Goal: Information Seeking & Learning: Learn about a topic

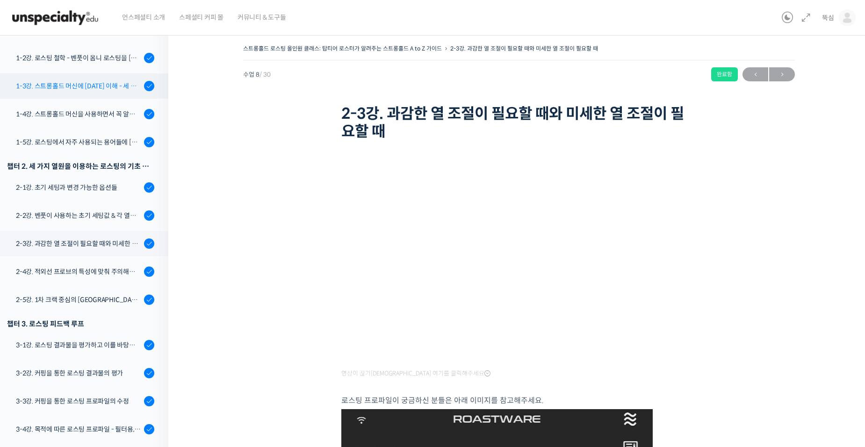
scroll to position [122, 0]
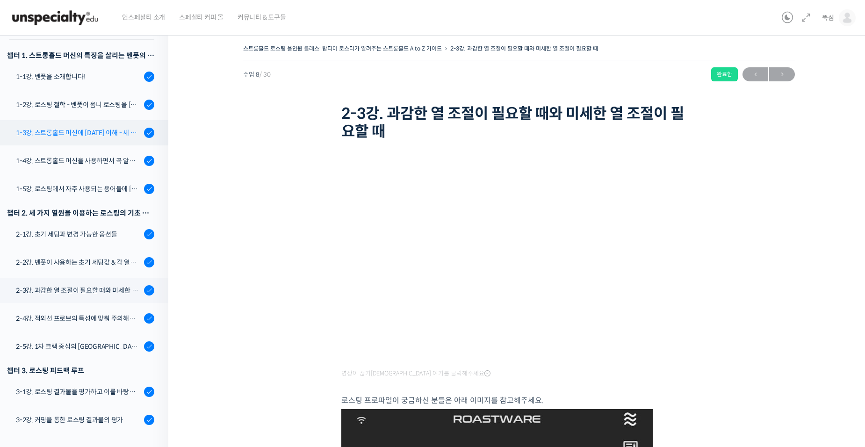
click at [83, 133] on div "1-3강. 스트롱홀드 머신에 [DATE] 이해 - 세 가지 열원이 만들어내는 변화" at bounding box center [78, 133] width 125 height 10
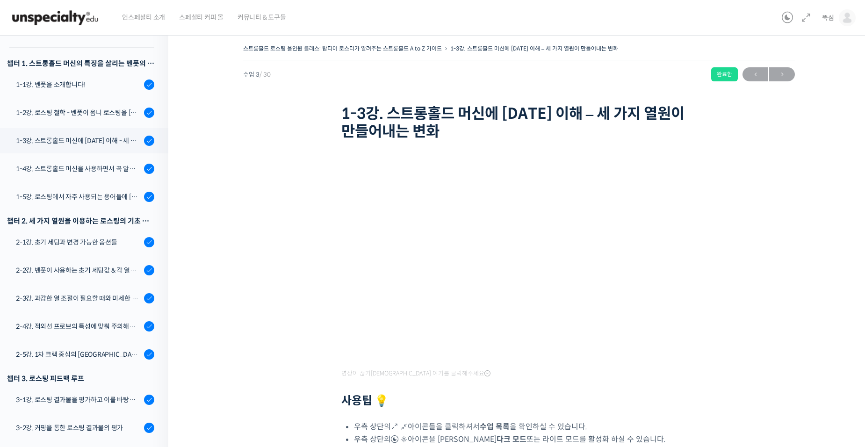
scroll to position [99, 0]
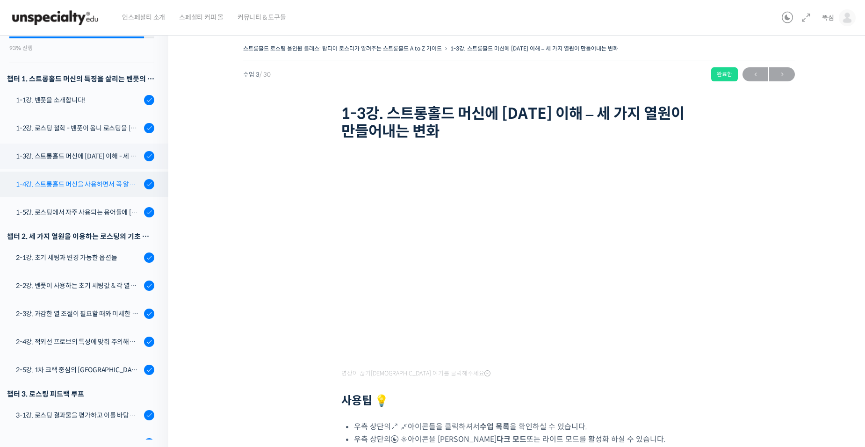
click at [69, 192] on link "1-4강. 스트롱홀드 머신을 사용하면서 꼭 알고 있어야 할 유의사항" at bounding box center [81, 184] width 173 height 25
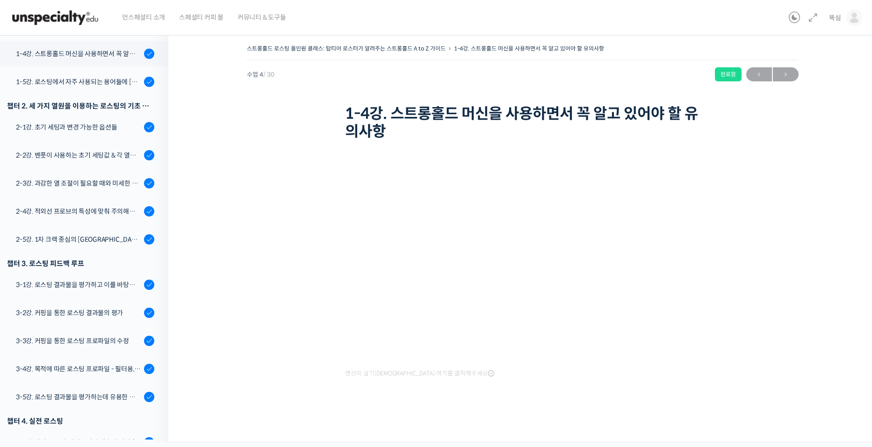
scroll to position [235, 0]
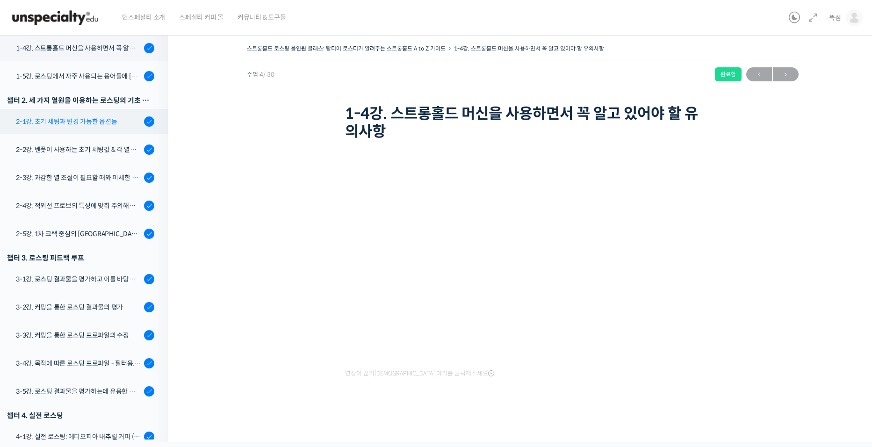
click at [94, 128] on link "2-1강. 초기 세팅과 변경 가능한 옵션들" at bounding box center [81, 121] width 173 height 25
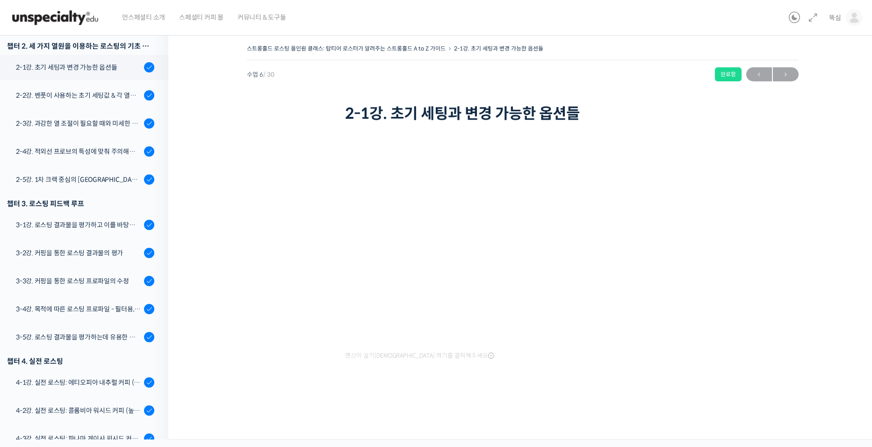
scroll to position [291, 0]
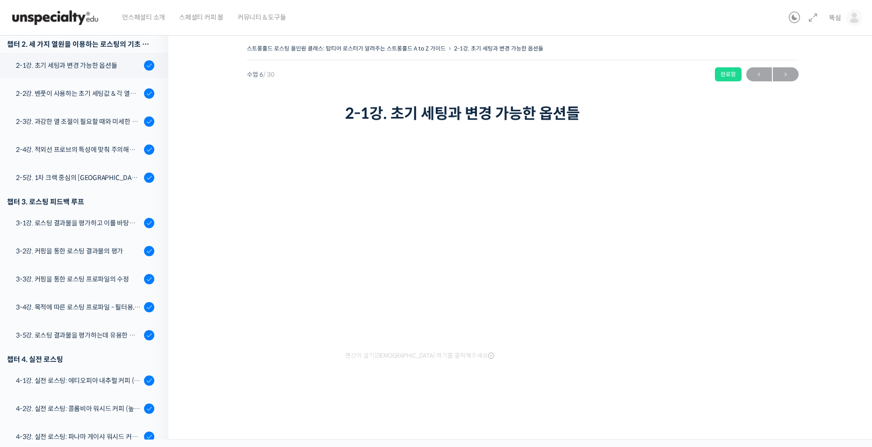
click at [815, 206] on div "스트롱홀드 로스팅 올인원 클래스: 탑티어 로스터가 알려주는 스트롱홀드 A to Z 가이드 2-1강. 초기 세팅과 변경 가능한 옵션들 완료함 수…" at bounding box center [522, 223] width 615 height 363
click at [795, 157] on div "스트롱홀드 로스팅 올인원 클래스: 탑티어 로스터가 알려주는 스트롱홀드 A to Z 가이드 2-1강. 초기 세팅과 변경 가능한 옵션들 완료함 수…" at bounding box center [522, 223] width 615 height 363
click at [769, 185] on div "스트롱홀드 로스팅 올인원 클래스: 탑티어 로스터가 알려주는 스트롱홀드 A to Z 가이드 2-1강. 초기 세팅과 변경 가능한 옵션들 완료함 수…" at bounding box center [522, 223] width 615 height 363
click at [47, 96] on div "2-2강. 벤풋이 사용하는 초기 세팅값 & 각 열원이 하는 역할" at bounding box center [78, 93] width 125 height 10
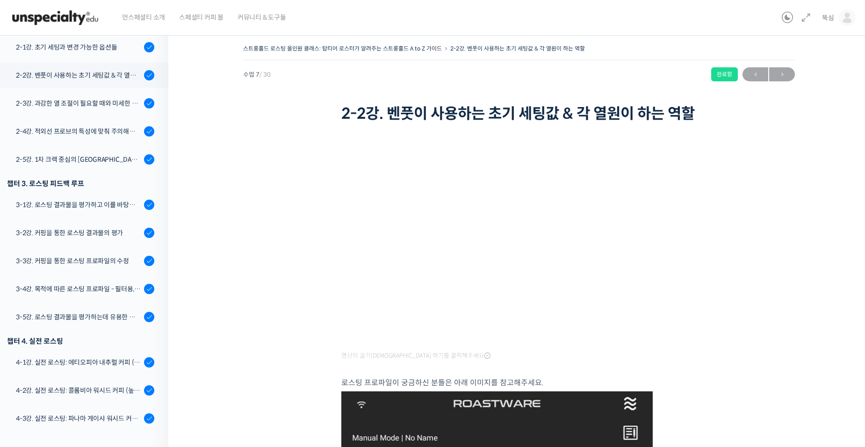
scroll to position [337, 0]
